Goal: Find contact information: Find contact information

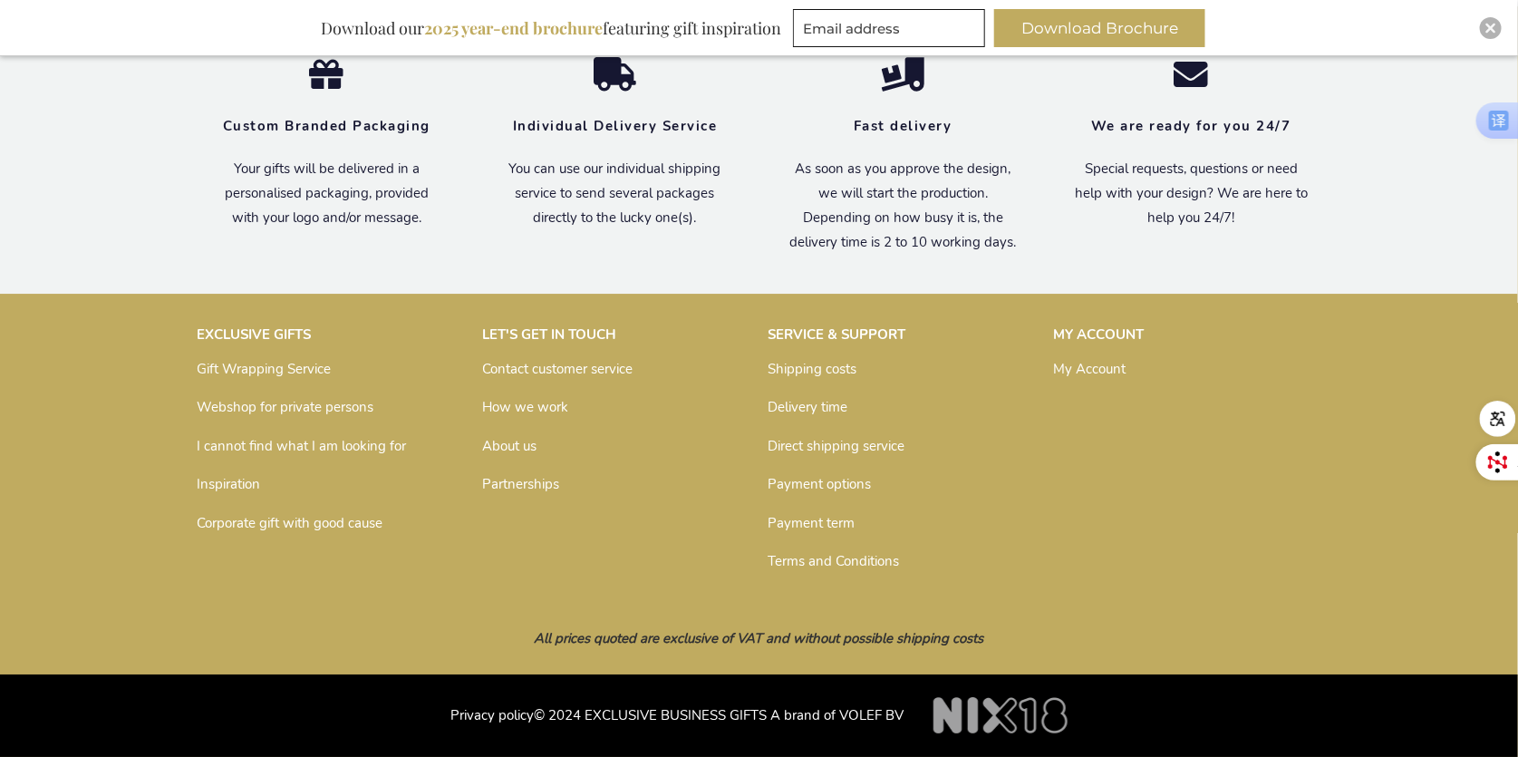
scroll to position [2773, 0]
click at [525, 489] on link "Partnerships" at bounding box center [521, 485] width 77 height 18
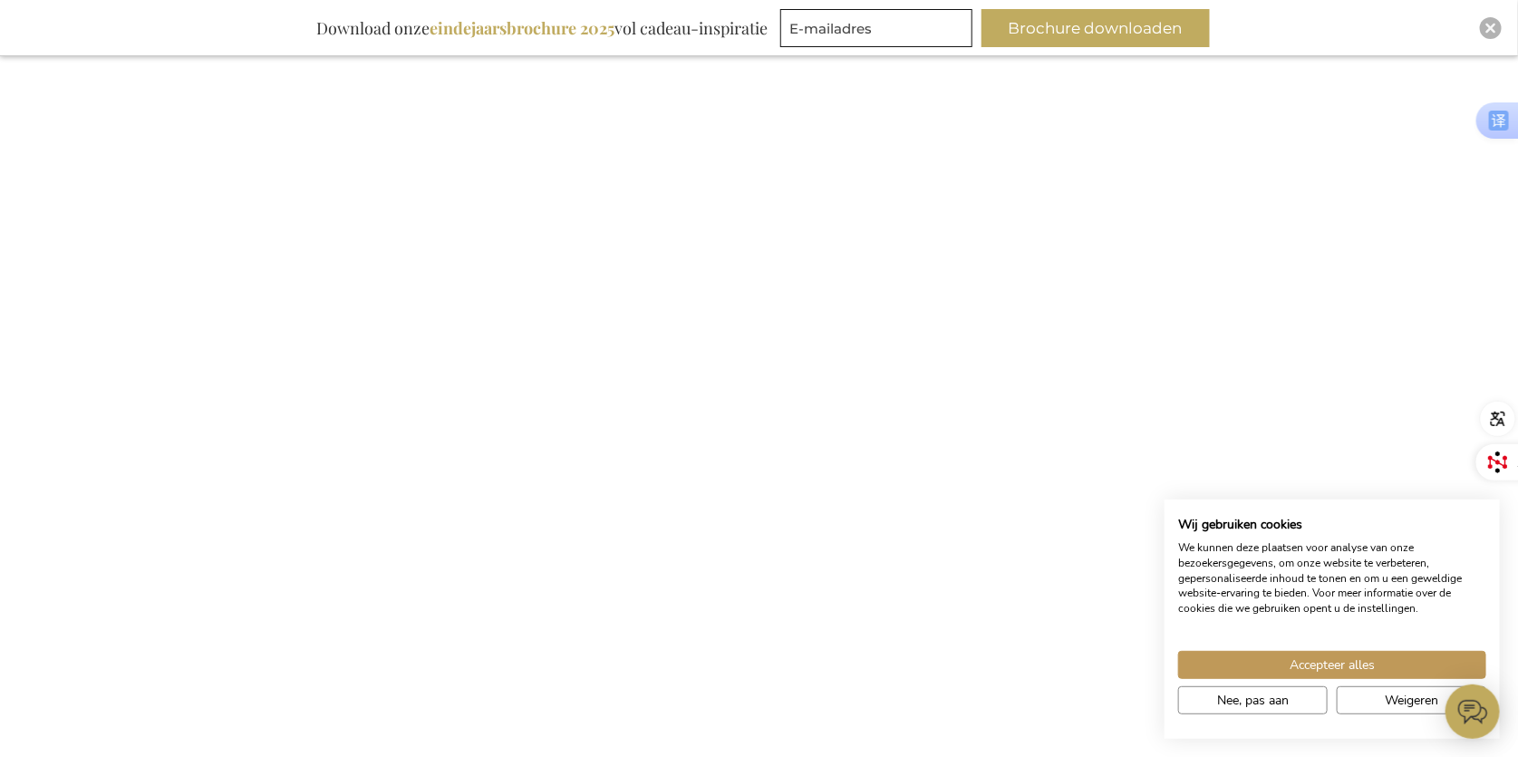
scroll to position [884, 0]
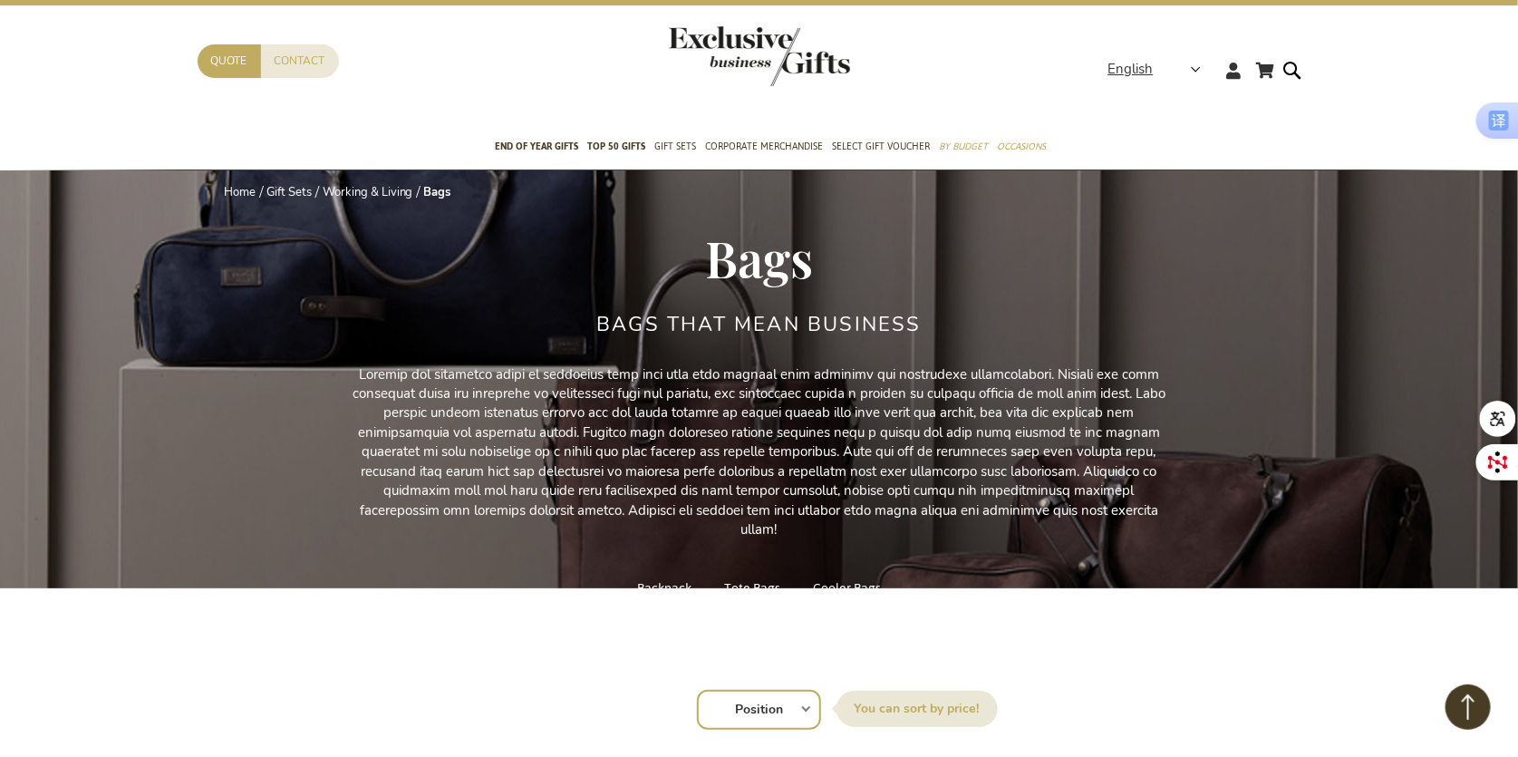
scroll to position [1, 0]
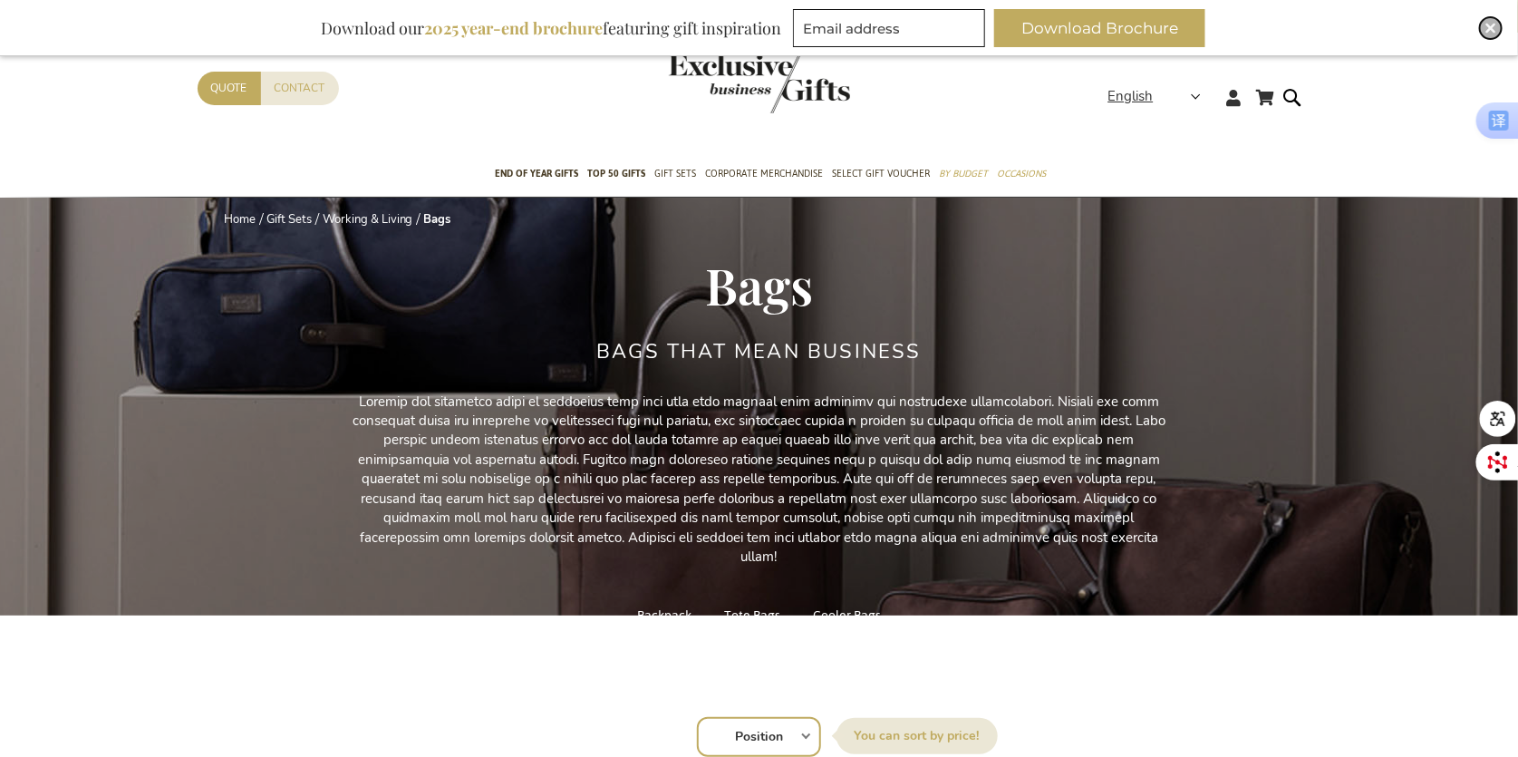
click at [1488, 29] on img "Close" at bounding box center [1490, 28] width 11 height 11
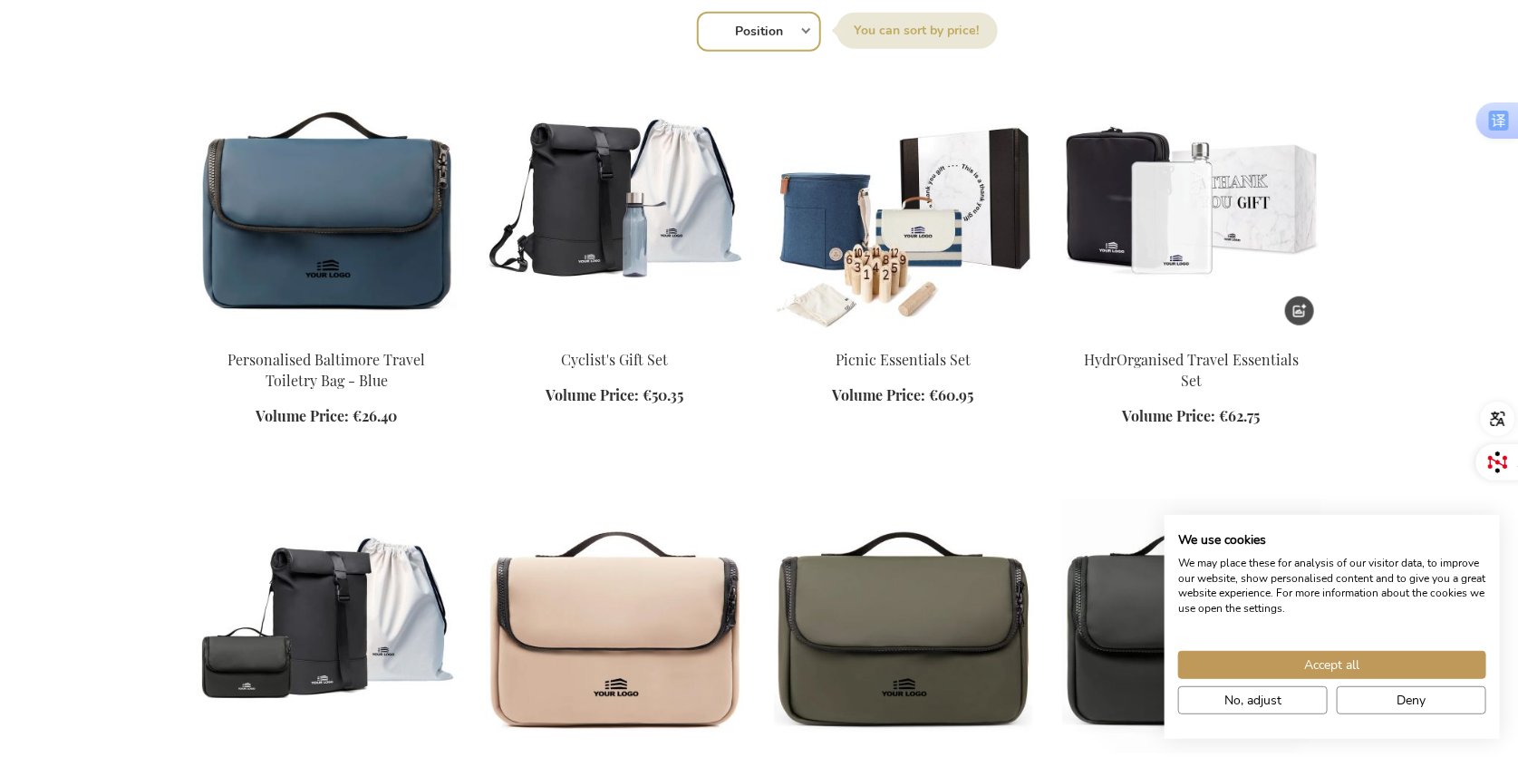
scroll to position [743, 0]
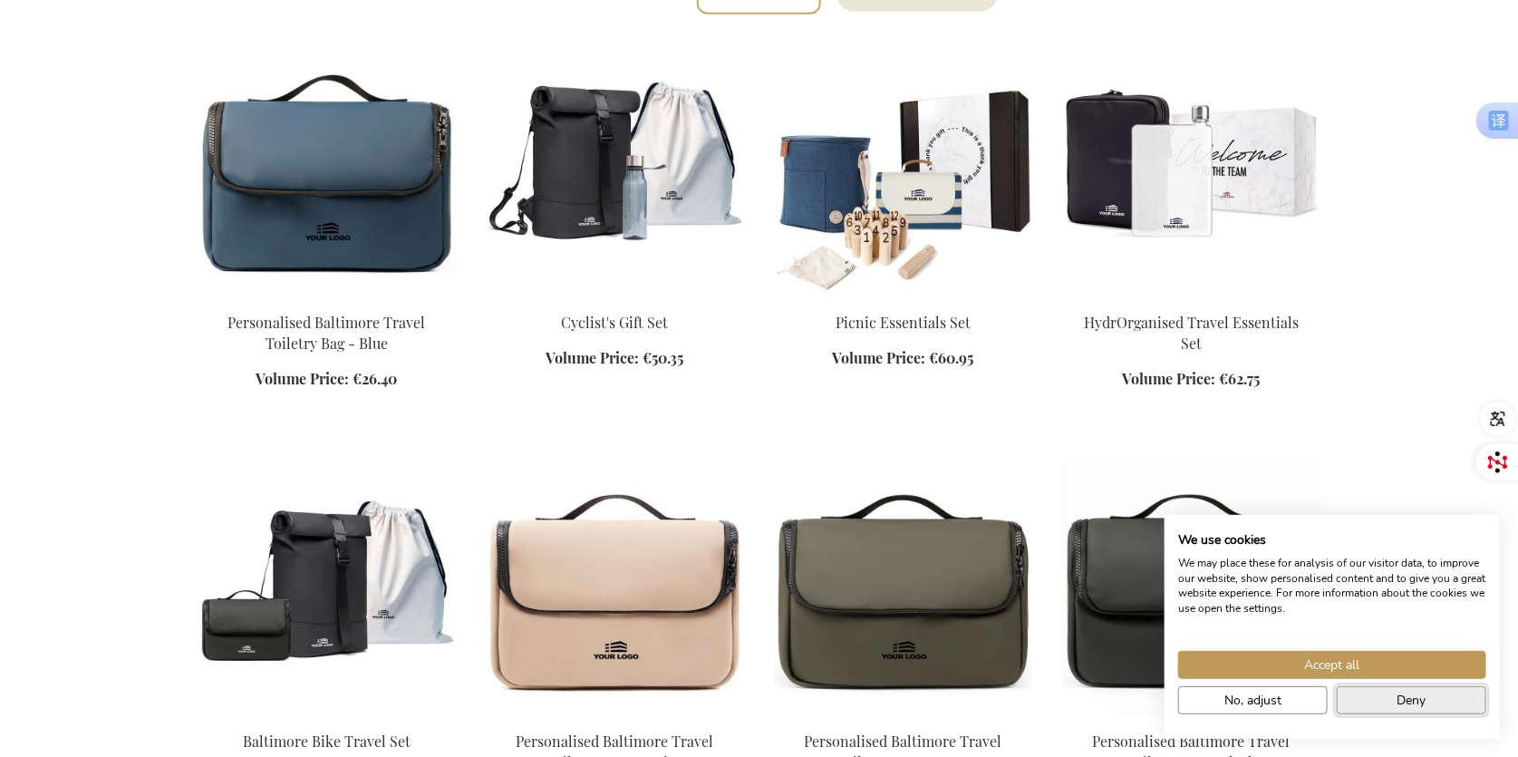
click at [1379, 694] on button "Deny" at bounding box center [1412, 700] width 150 height 28
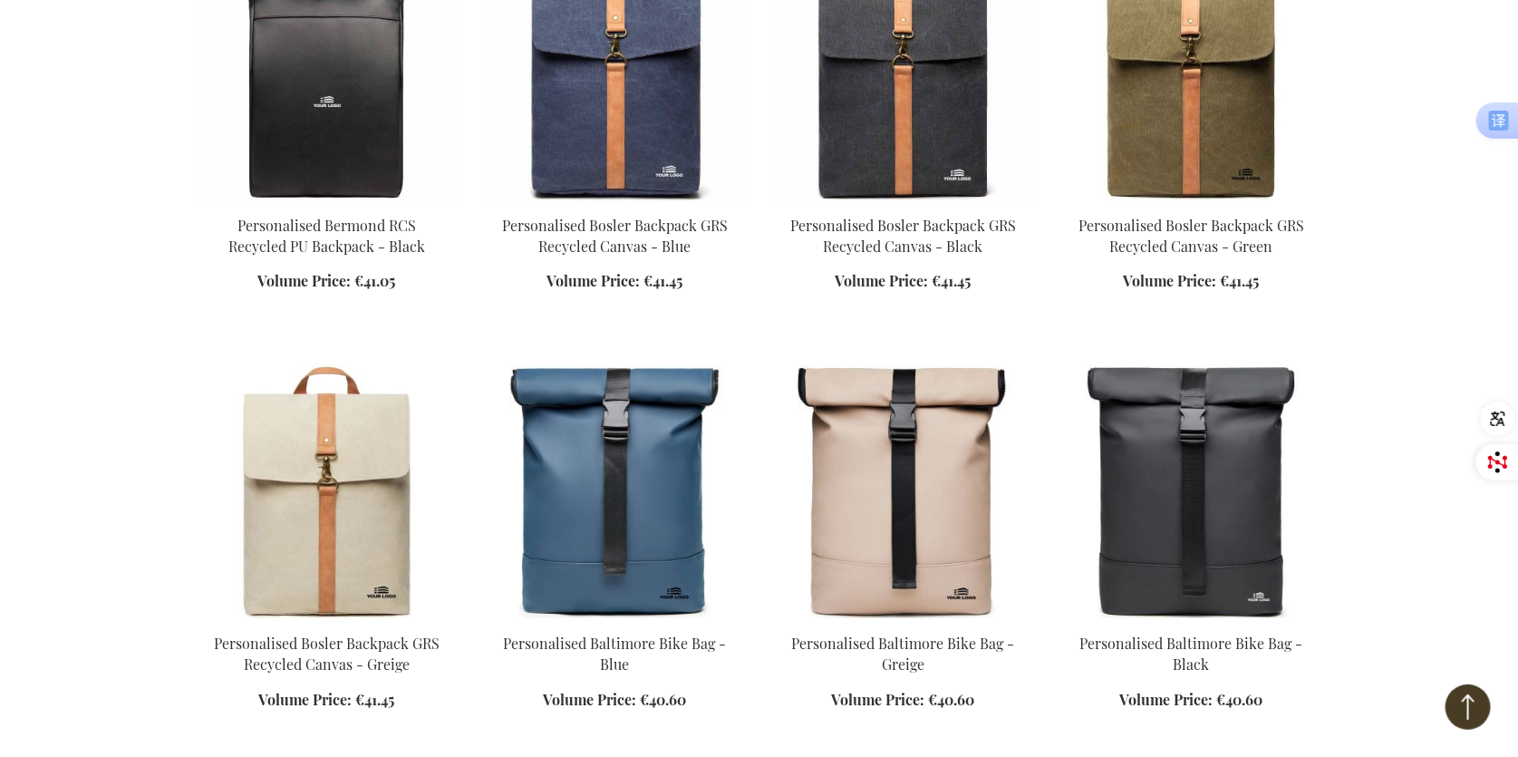
scroll to position [2911, 0]
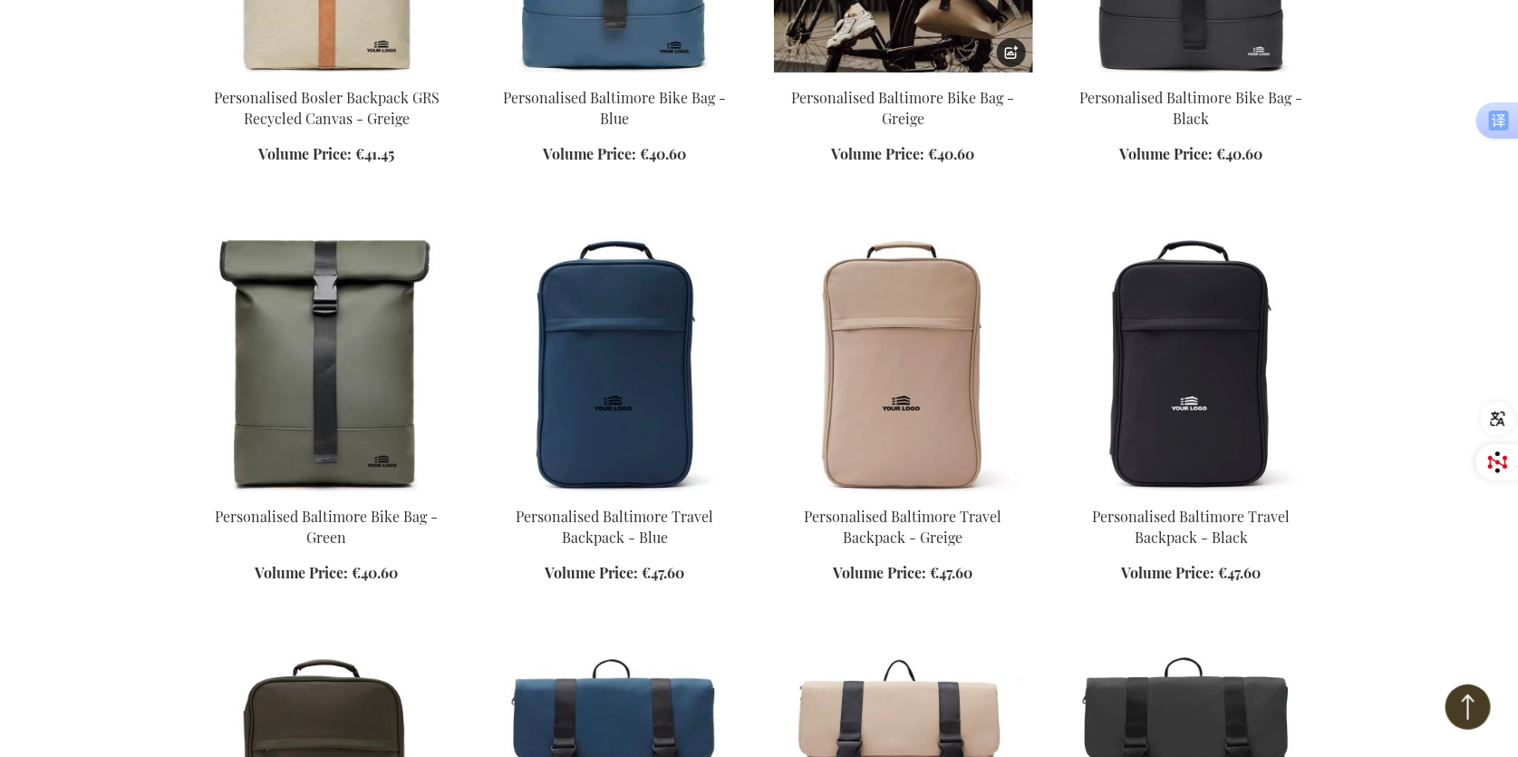
scroll to position [3480, 0]
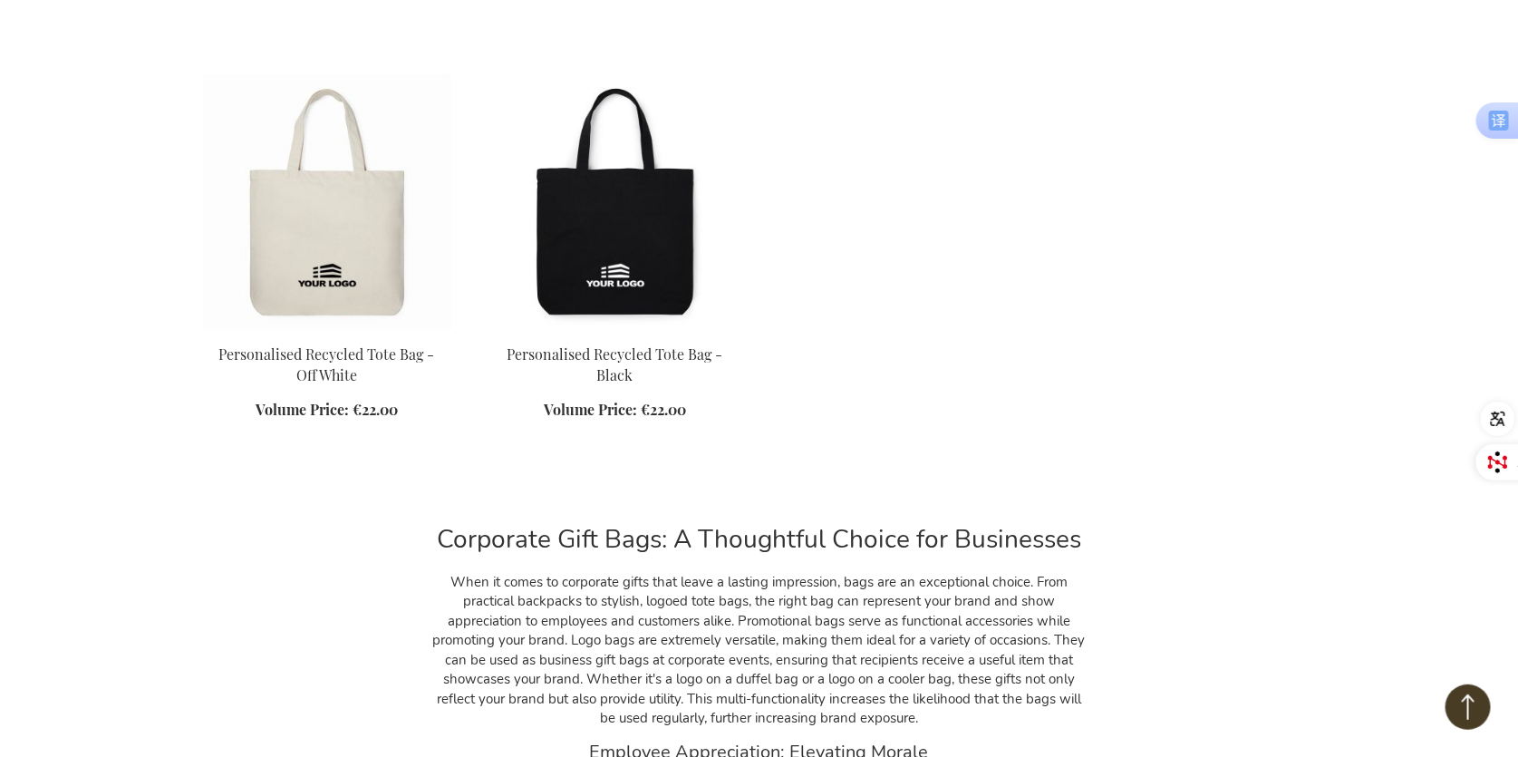
scroll to position [7035, 0]
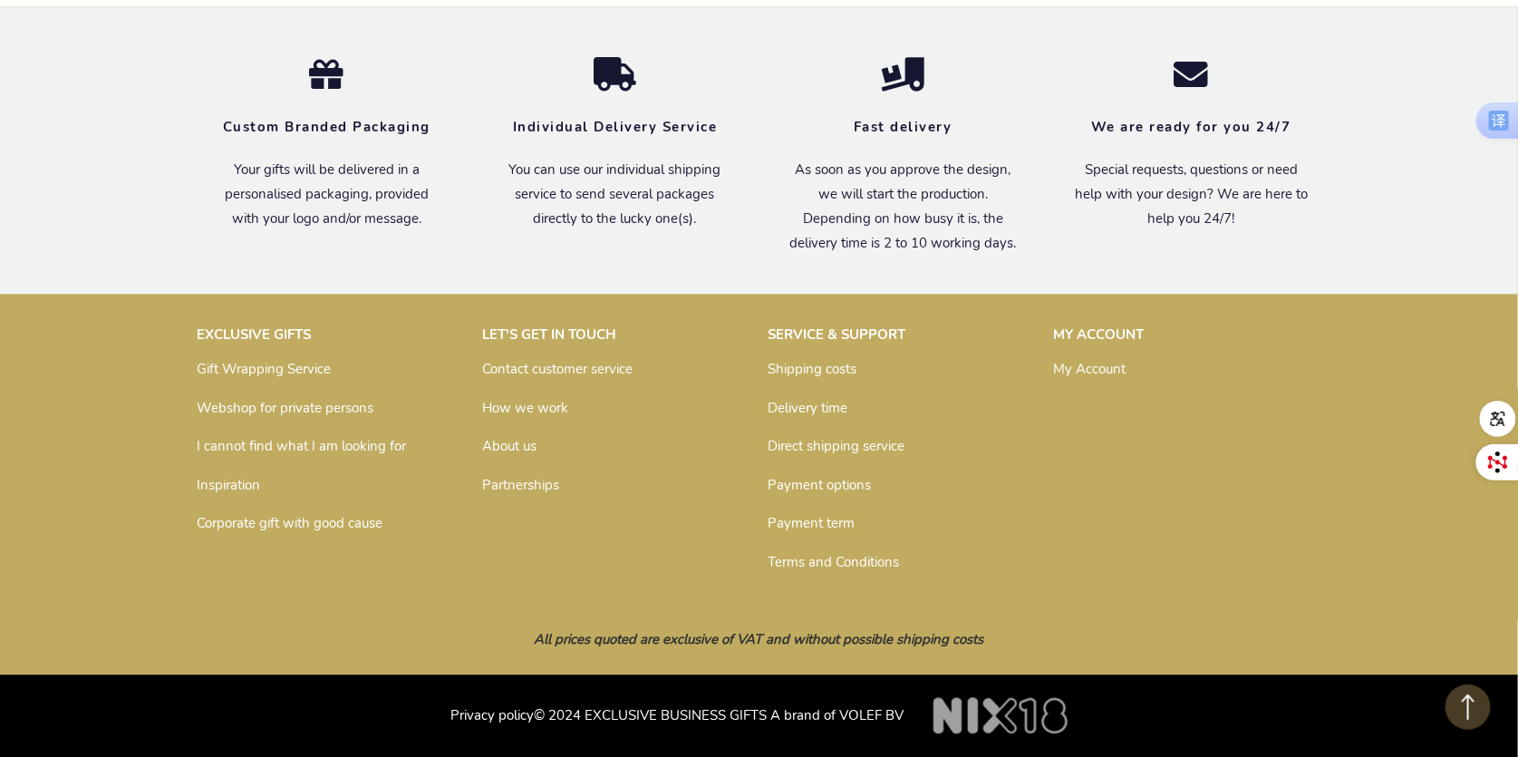
scroll to position [8141, 0]
click at [539, 367] on link "Contact customer service" at bounding box center [558, 369] width 150 height 18
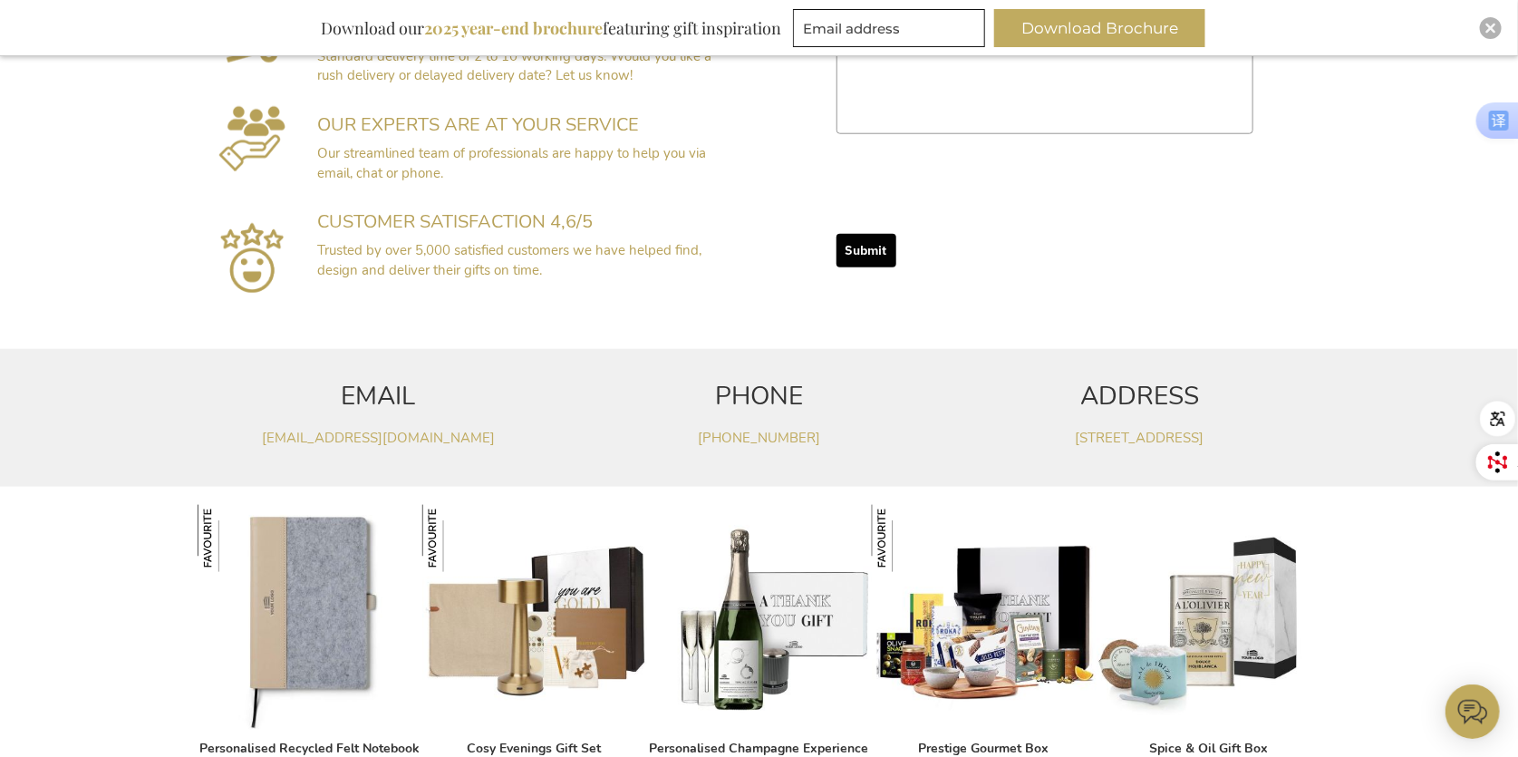
click at [168, 180] on div "EXCLUSIVE GIFT PACKAGES Carefully curated gifts with high-quality products from…" at bounding box center [759, 18] width 1518 height 644
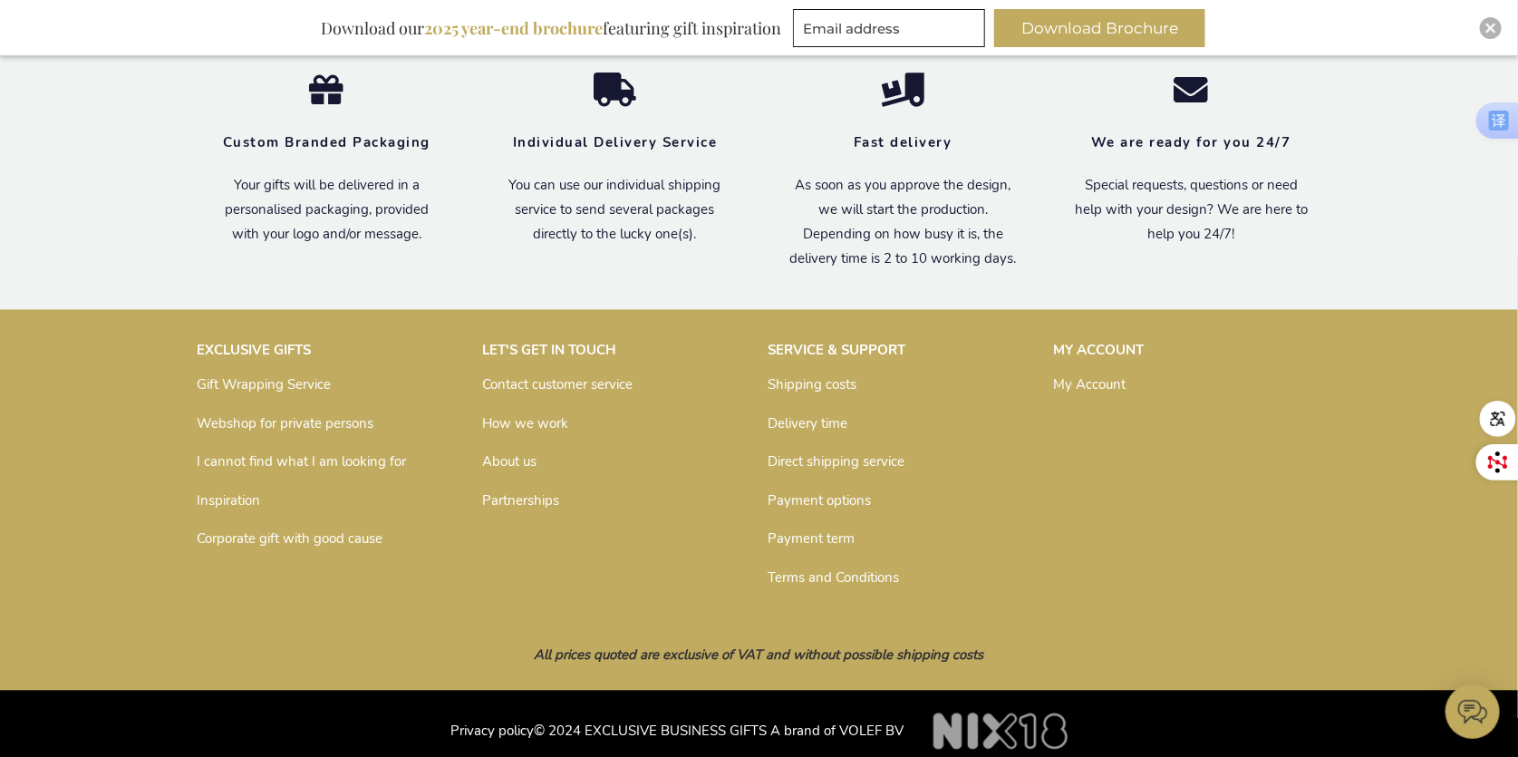
scroll to position [1600, 0]
